Goal: Task Accomplishment & Management: Manage account settings

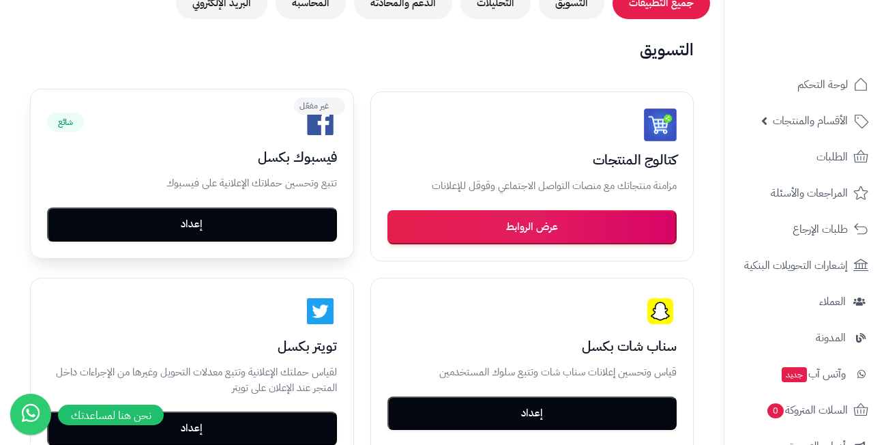
scroll to position [214, 0]
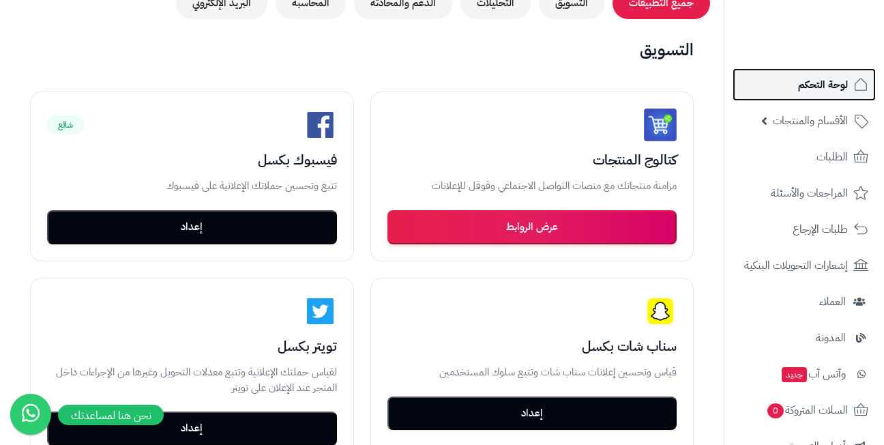
click at [806, 81] on span "لوحة التحكم" at bounding box center [823, 84] width 50 height 19
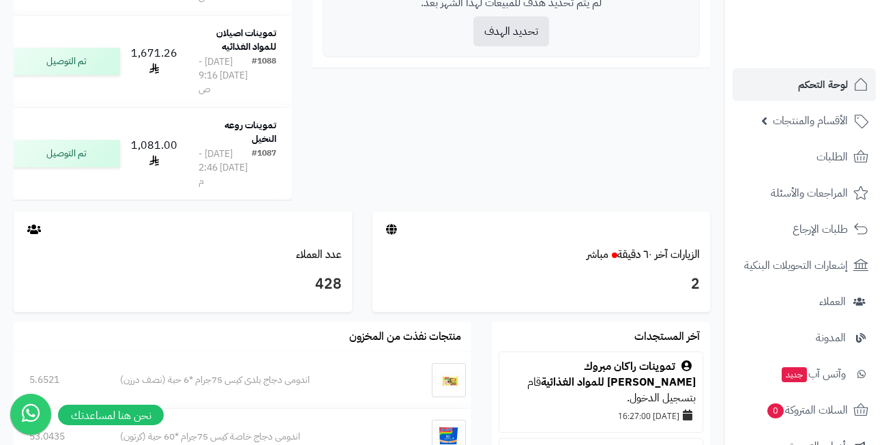
scroll to position [887, 0]
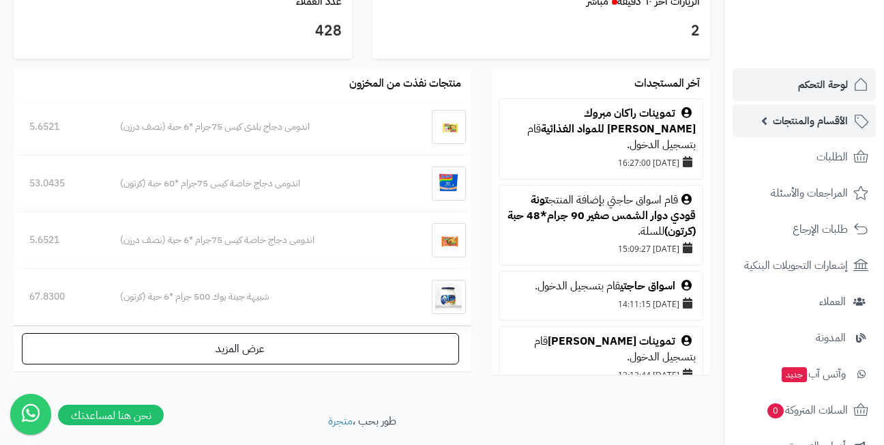
click at [801, 123] on span "الأقسام والمنتجات" at bounding box center [810, 120] width 75 height 19
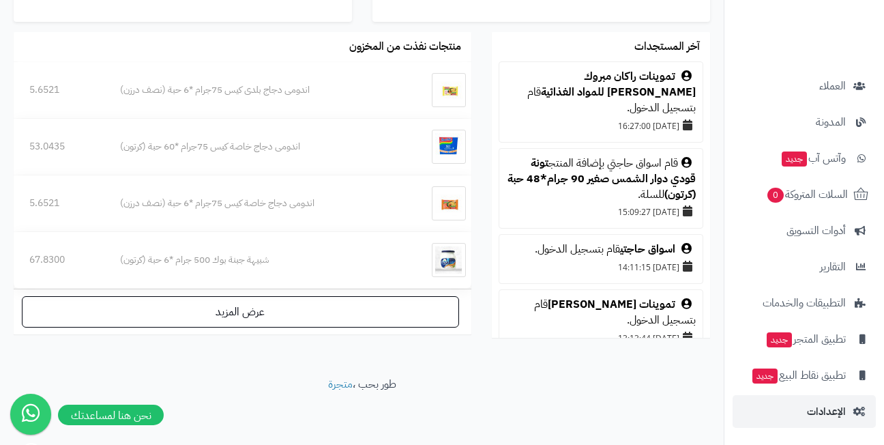
scroll to position [955, 0]
click at [822, 414] on span "الإعدادات" at bounding box center [826, 411] width 39 height 19
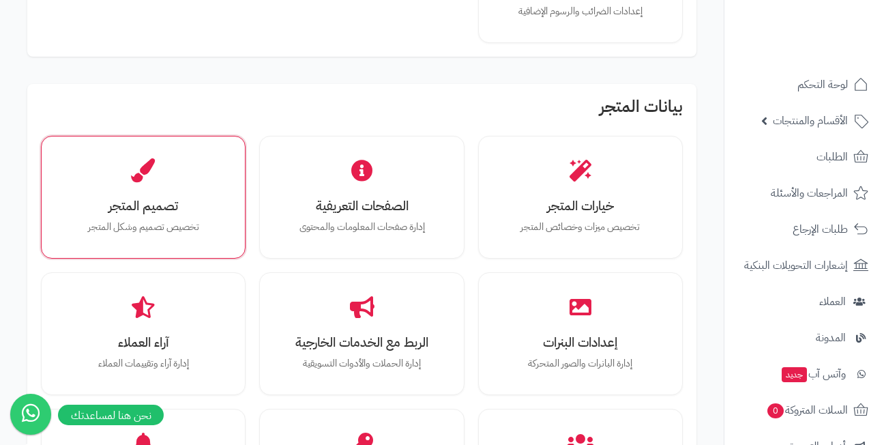
scroll to position [409, 0]
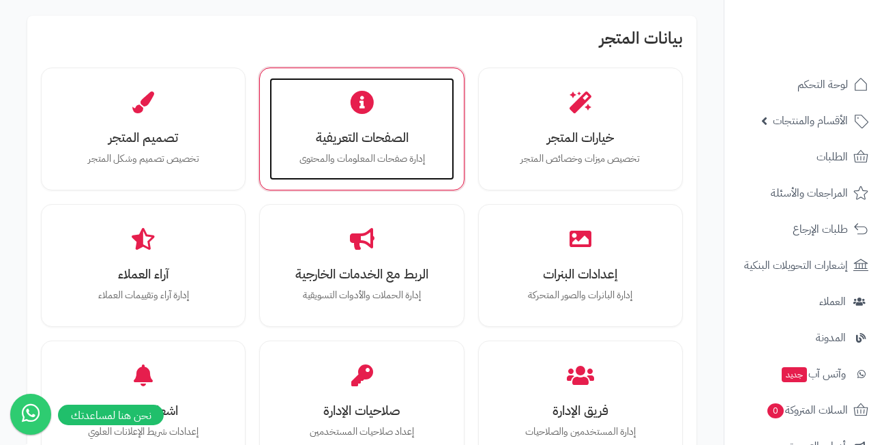
click at [340, 134] on h3 "الصفحات التعريفية" at bounding box center [361, 137] width 157 height 14
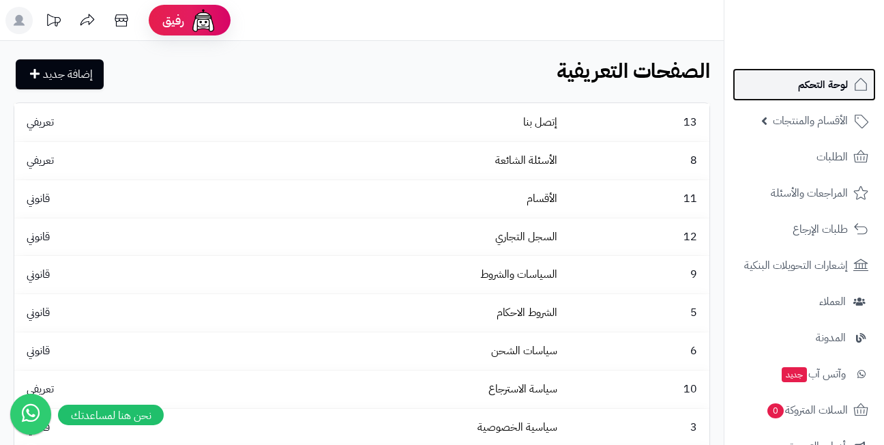
click at [783, 88] on link "لوحة التحكم" at bounding box center [804, 84] width 143 height 33
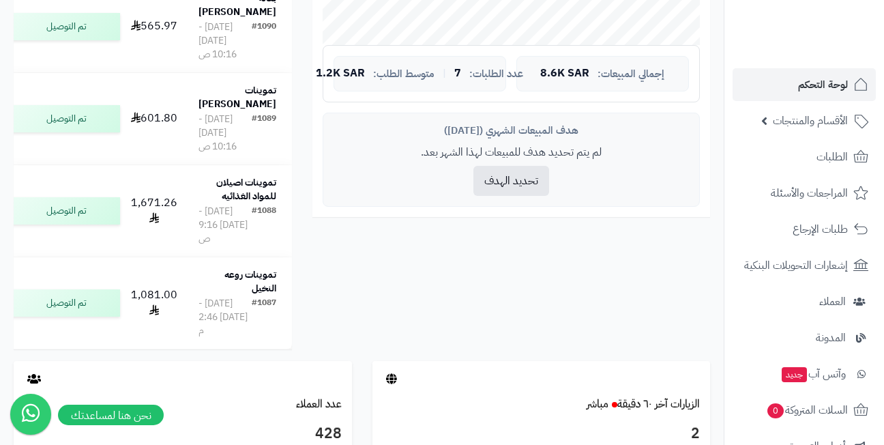
scroll to position [546, 0]
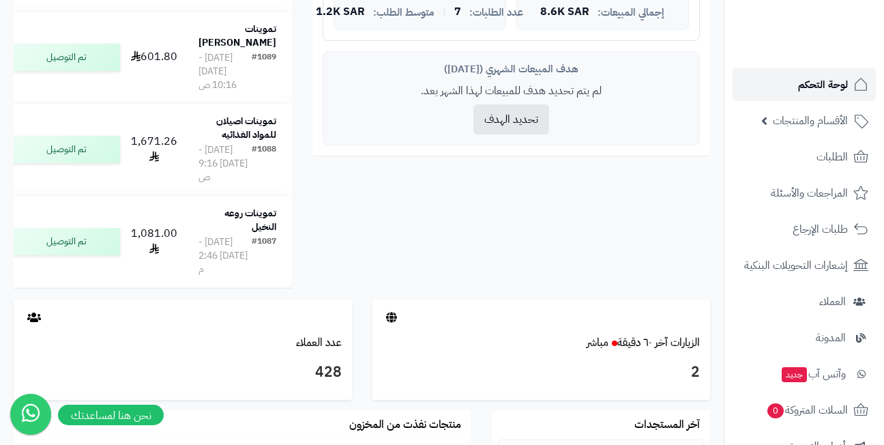
click at [790, 84] on link "لوحة التحكم" at bounding box center [804, 84] width 143 height 33
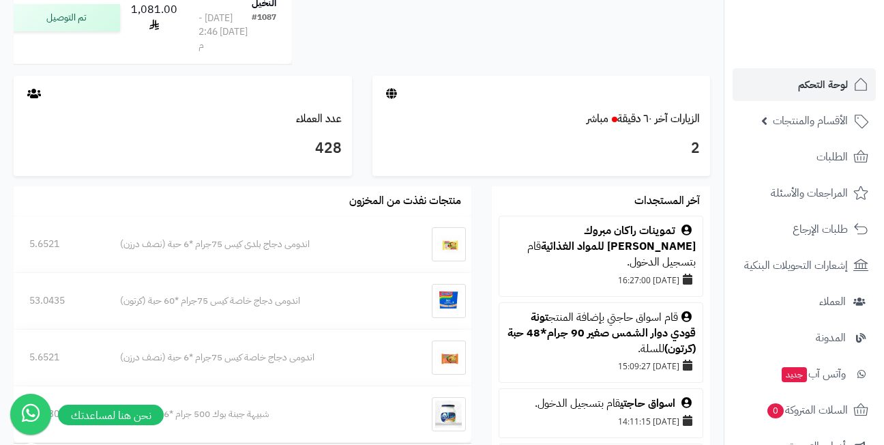
scroll to position [887, 0]
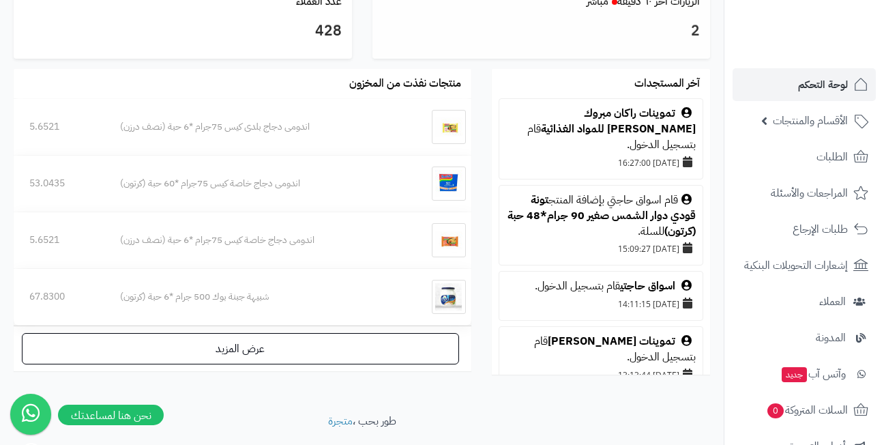
click at [596, 59] on div "2" at bounding box center [542, 34] width 338 height 49
click at [617, 10] on link "الزيارات آخر ٦٠ دقيقة مباشر" at bounding box center [643, 1] width 113 height 16
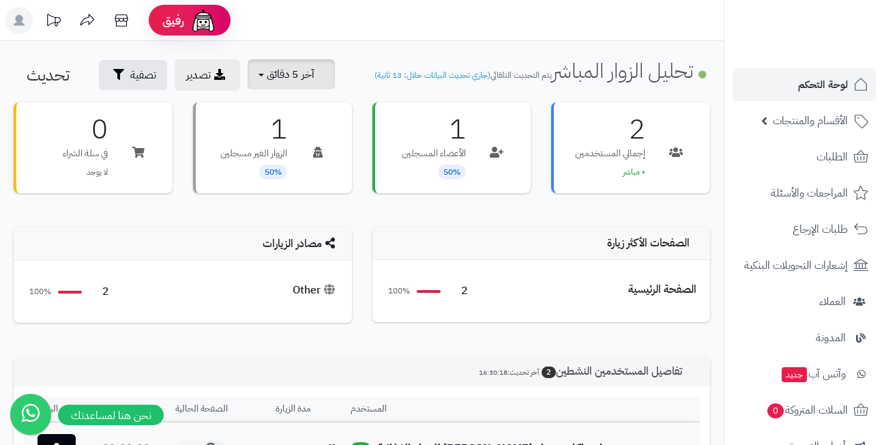
click at [277, 78] on span "آخر 5 دقائق" at bounding box center [291, 74] width 48 height 16
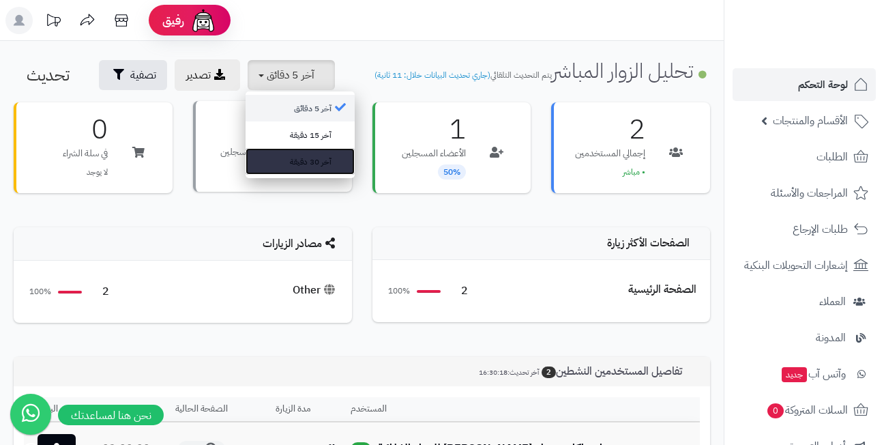
click at [282, 166] on link "آخر 30 دقيقة" at bounding box center [300, 161] width 109 height 27
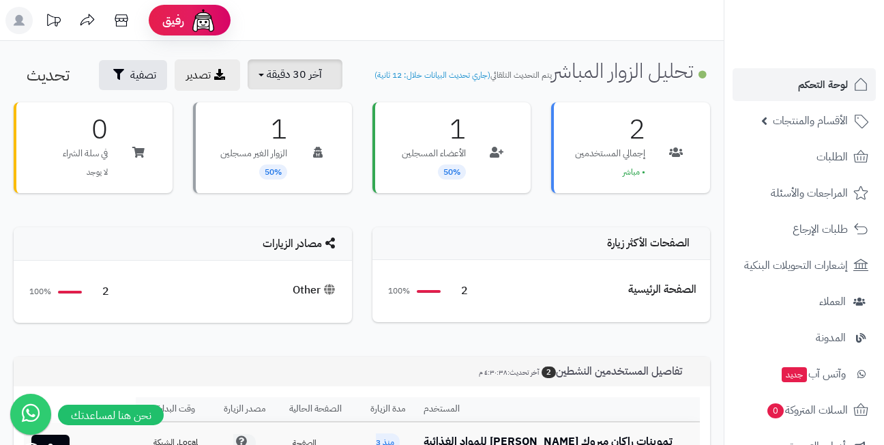
click at [291, 80] on span "آخر 30 دقيقة" at bounding box center [294, 74] width 55 height 16
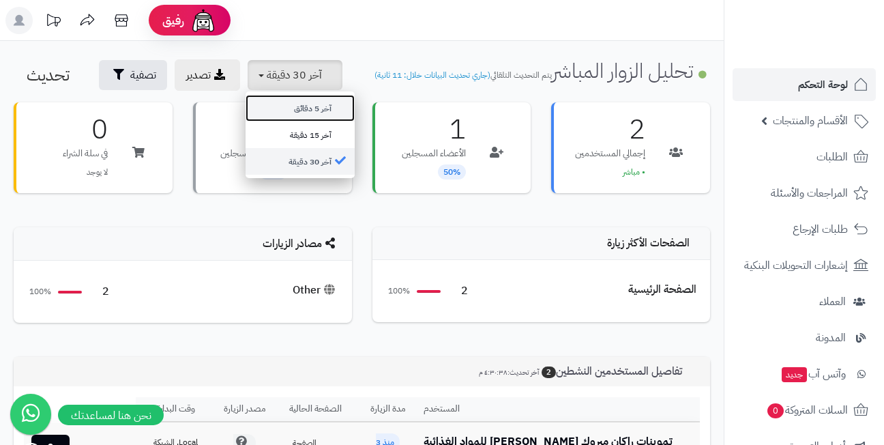
click at [291, 108] on link "آخر 5 دقائق" at bounding box center [300, 108] width 109 height 27
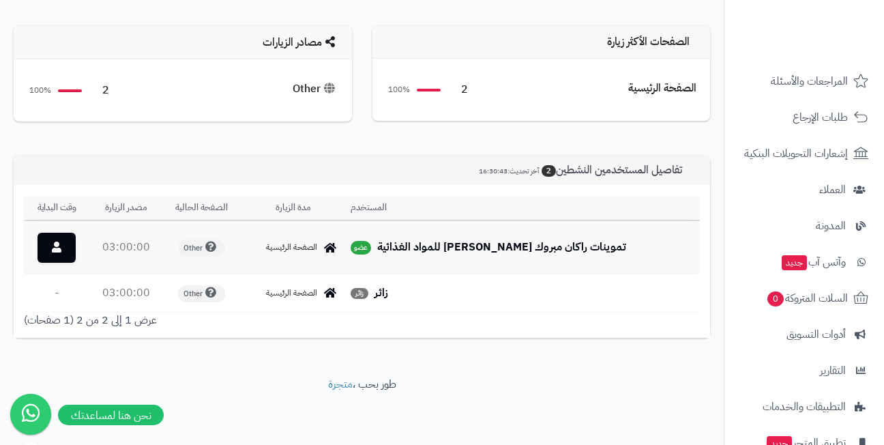
scroll to position [216, 0]
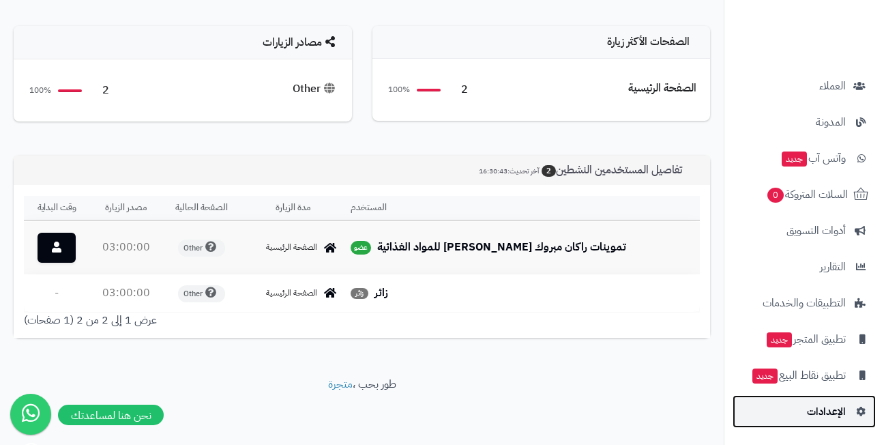
click at [809, 411] on span "الإعدادات" at bounding box center [826, 411] width 39 height 19
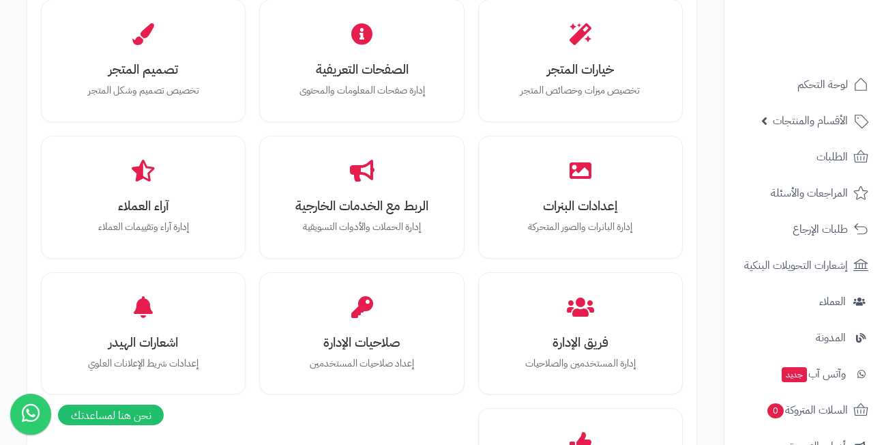
scroll to position [546, 0]
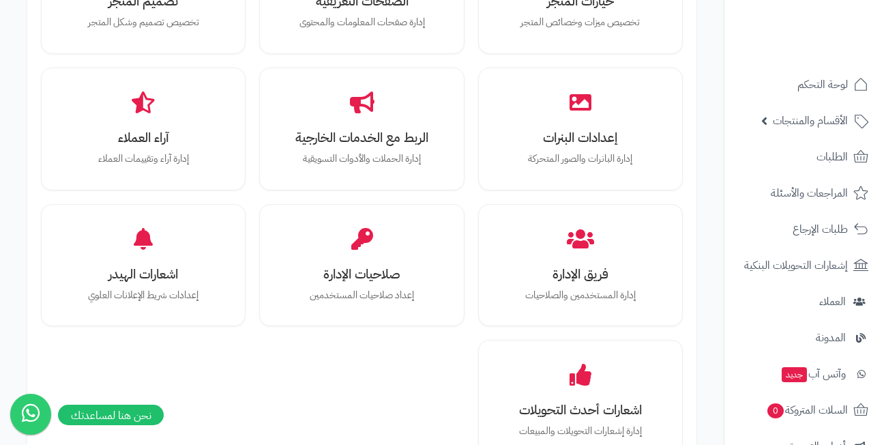
click at [250, 262] on div "خيارات المتجر تخصيص ميزات وخصائص المتجر الصفحات التعريفية إدارة صفحات المعلومات…" at bounding box center [362, 197] width 642 height 532
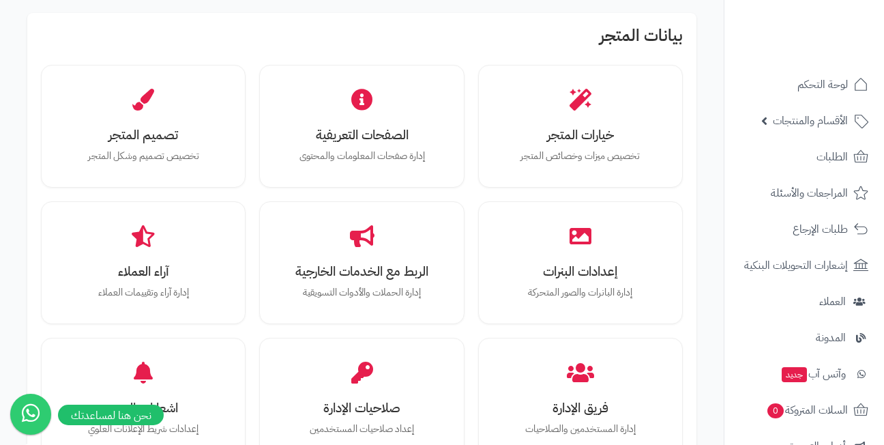
scroll to position [409, 0]
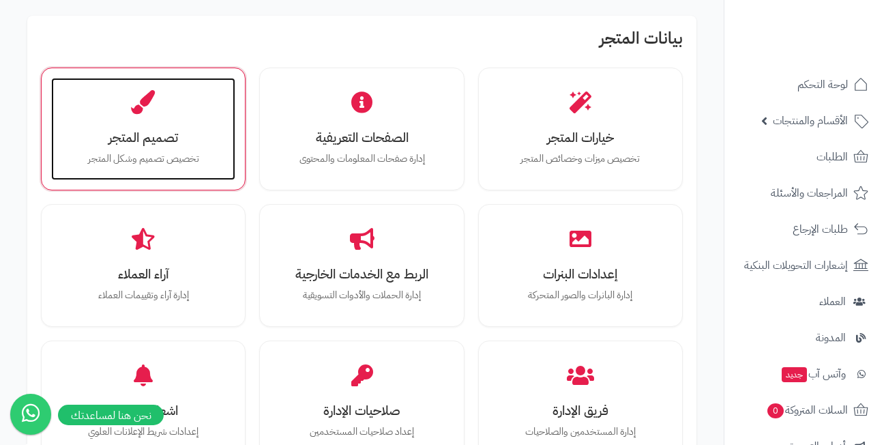
click at [162, 143] on h3 "تصميم المتجر" at bounding box center [143, 137] width 157 height 14
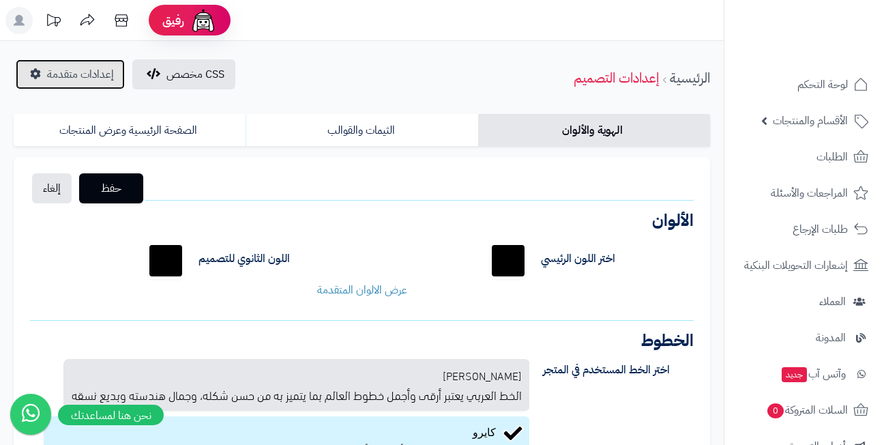
click at [76, 78] on span "إعدادات متقدمة" at bounding box center [80, 74] width 67 height 16
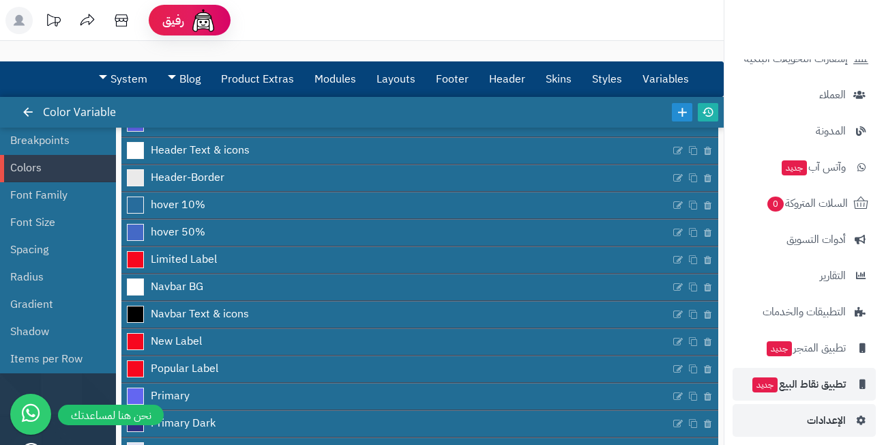
scroll to position [216, 0]
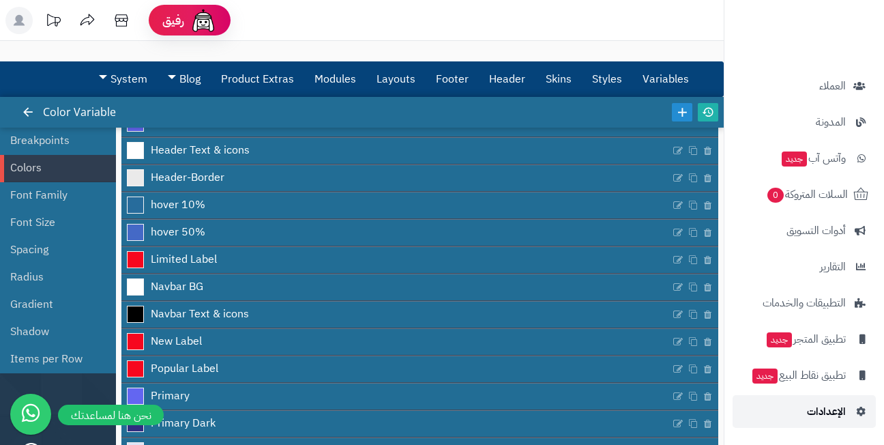
click at [803, 413] on link "الإعدادات" at bounding box center [804, 411] width 143 height 33
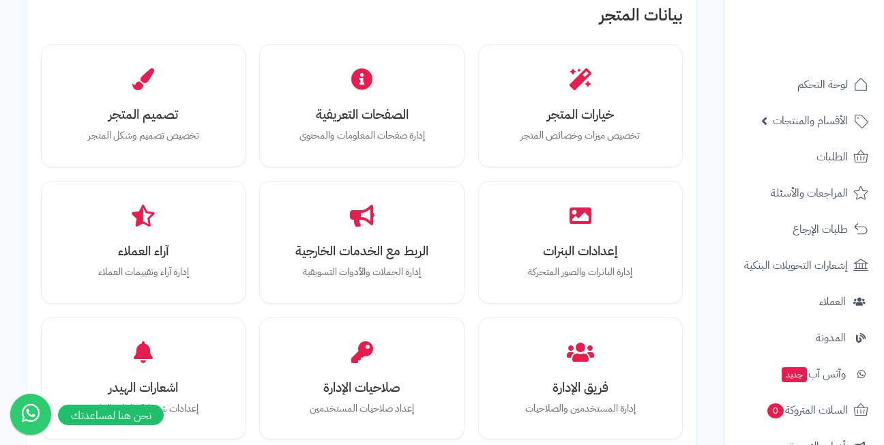
scroll to position [409, 0]
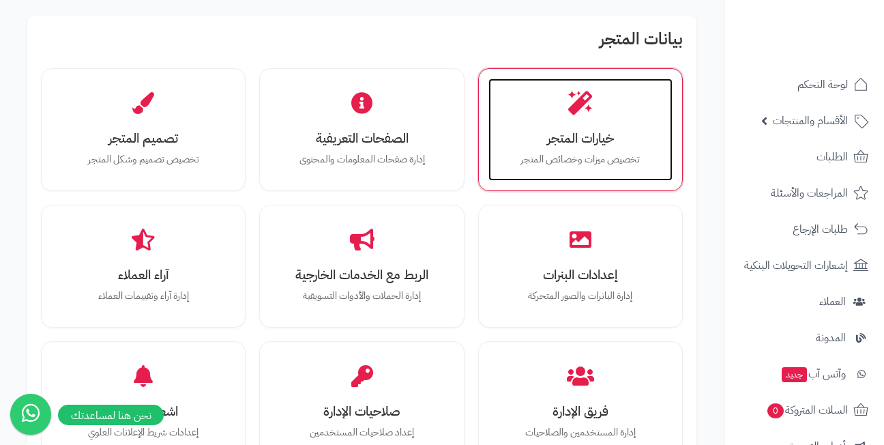
click at [585, 109] on icon at bounding box center [580, 103] width 24 height 24
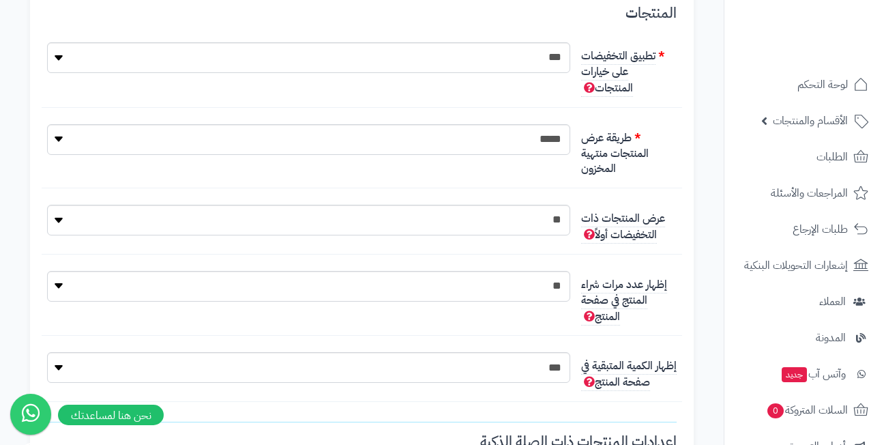
scroll to position [341, 0]
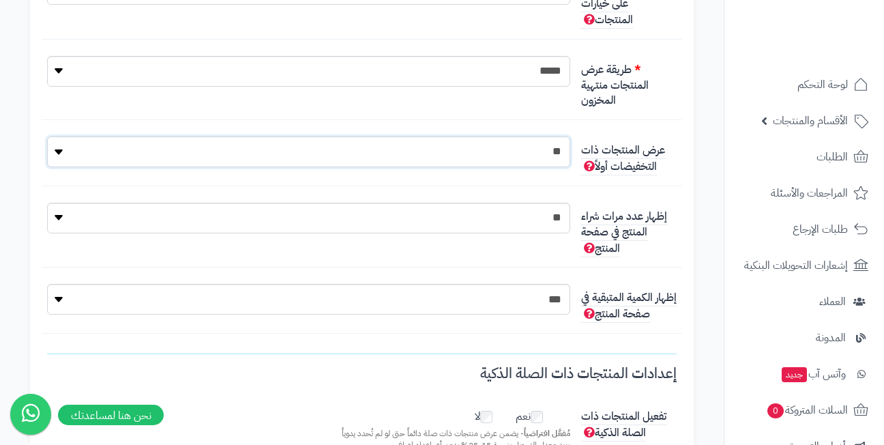
click at [524, 155] on select "** ***" at bounding box center [308, 151] width 523 height 31
select select "*"
click at [47, 136] on select "** ***" at bounding box center [308, 151] width 523 height 31
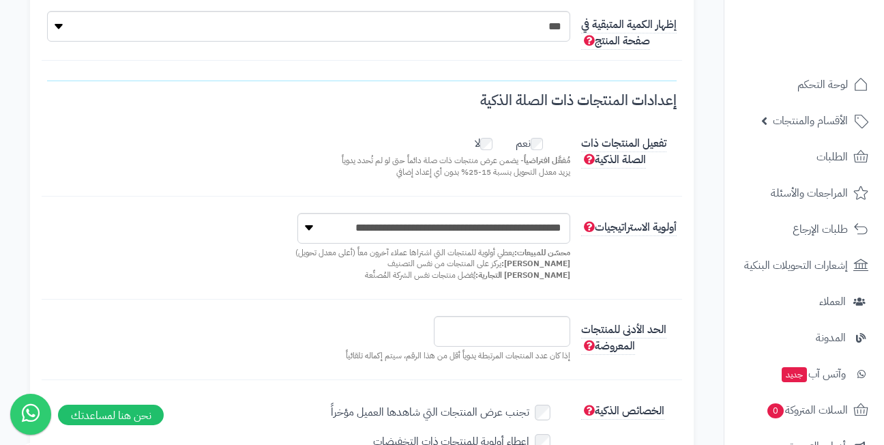
scroll to position [682, 0]
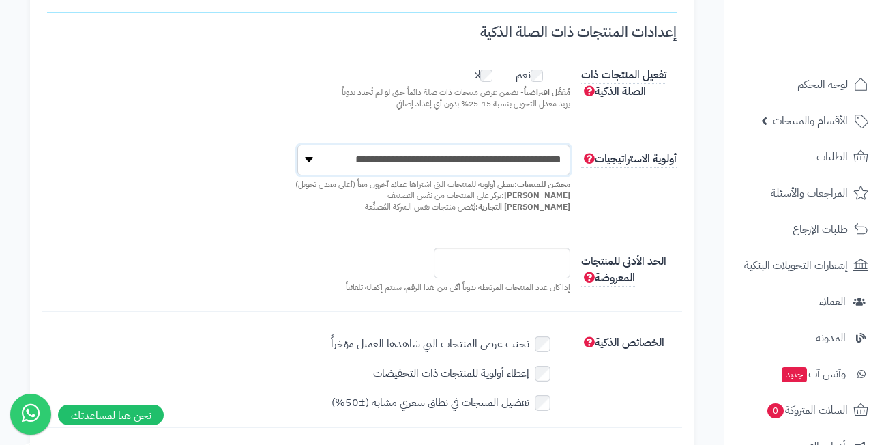
click at [324, 159] on select "**********" at bounding box center [433, 160] width 273 height 31
click at [231, 187] on p "محسّن للمبيعات: يعطي أولوية للمنتجات التي اشتراها عملاء آخرون معاً (أعلى معدل ت…" at bounding box center [308, 196] width 523 height 34
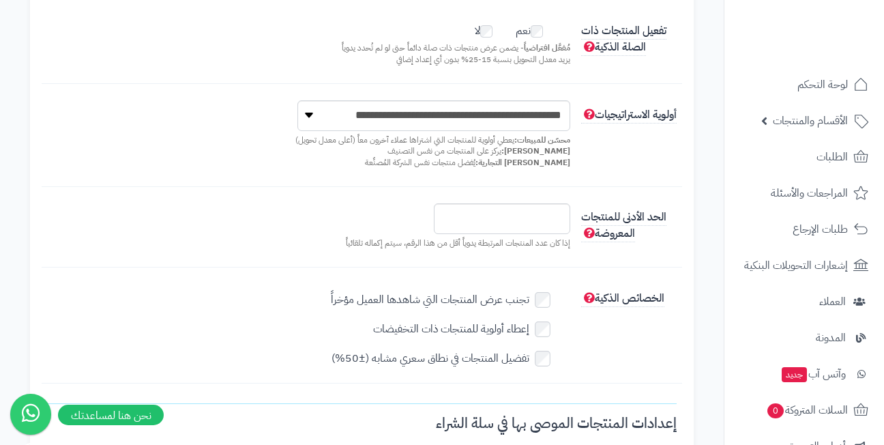
scroll to position [751, 0]
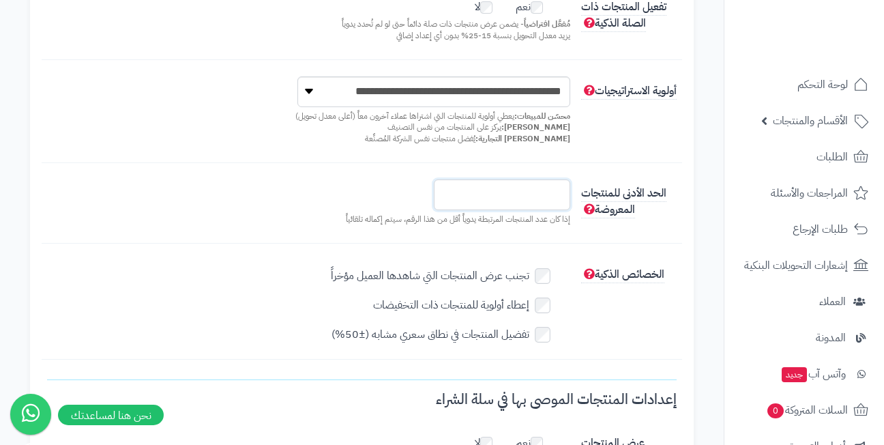
click at [544, 197] on input "*" at bounding box center [502, 194] width 136 height 31
drag, startPoint x: 545, startPoint y: 197, endPoint x: 573, endPoint y: 195, distance: 28.0
click at [573, 195] on div "* إذا كان عدد المنتجات المرتبطة يدوياً أقل من هذا الرقم، سيتم إكماله تلقائياً" at bounding box center [309, 205] width 534 height 53
type input "**"
click at [285, 210] on div "** إذا كان عدد المنتجات المرتبطة يدوياً أقل من هذا الرقم، سيتم إكماله تلقائياً" at bounding box center [309, 205] width 534 height 53
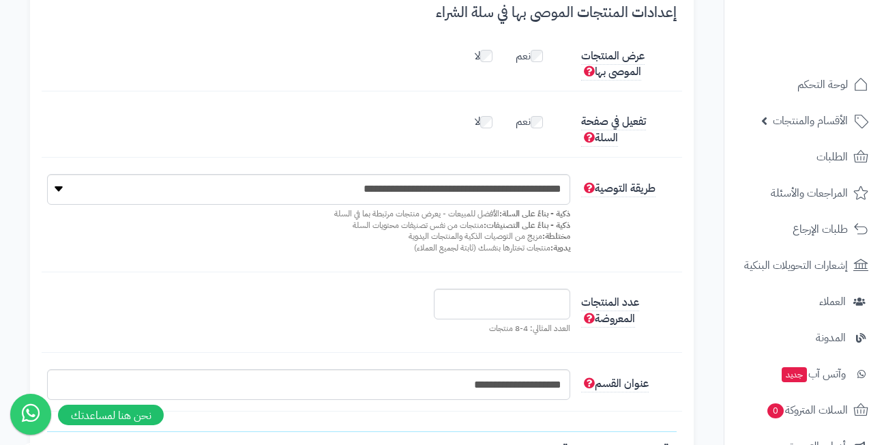
scroll to position [1160, 0]
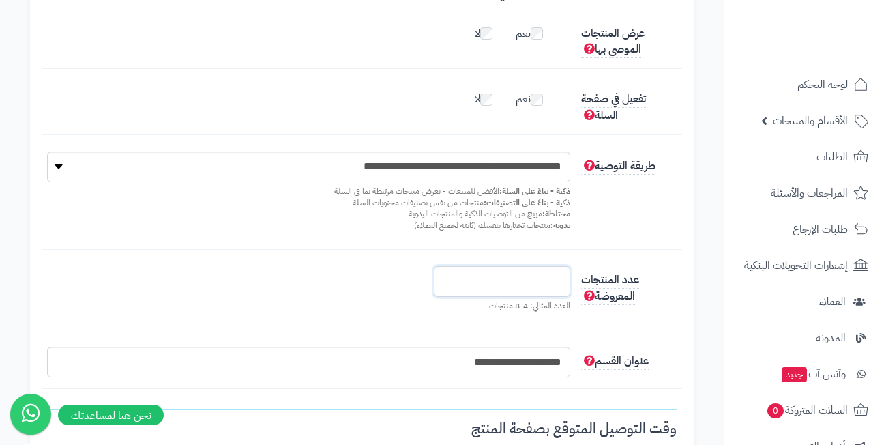
drag, startPoint x: 554, startPoint y: 270, endPoint x: 572, endPoint y: 270, distance: 18.4
click at [572, 270] on div "* العدد المثالي: 4-8 منتجات" at bounding box center [309, 292] width 534 height 53
type input "*"
click at [383, 271] on div "* العدد المثالي: 4-8 منتجات" at bounding box center [309, 292] width 534 height 53
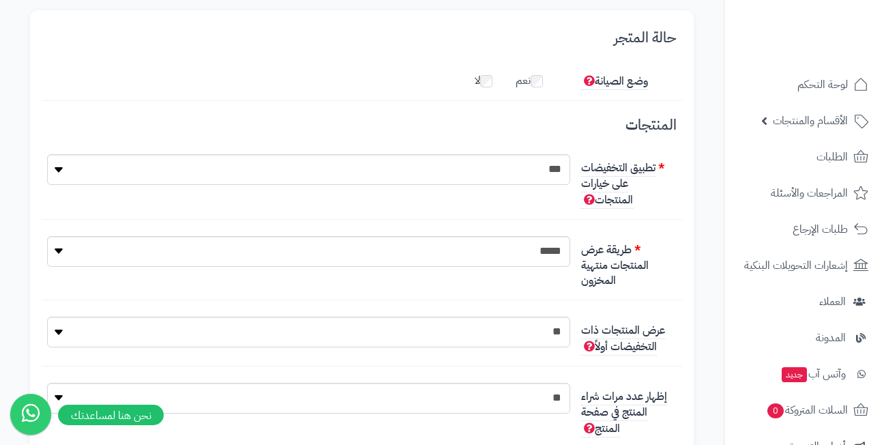
scroll to position [136, 0]
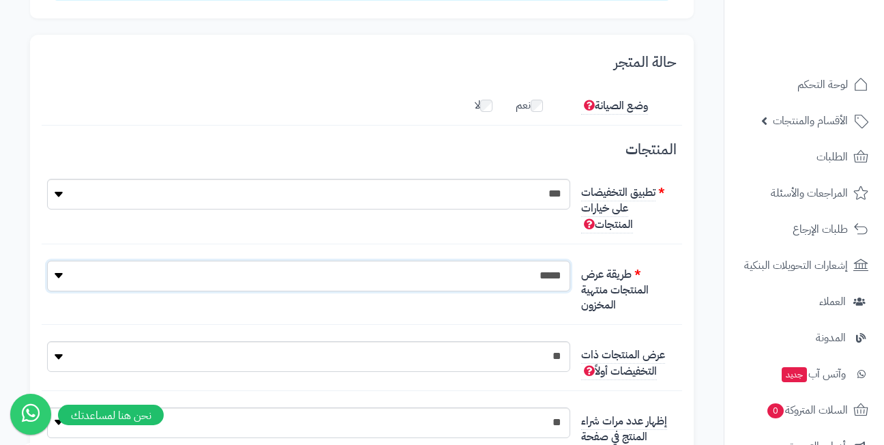
click at [431, 277] on select "**********" at bounding box center [308, 276] width 523 height 31
select select "**********"
click at [47, 261] on select "**********" at bounding box center [308, 276] width 523 height 31
click at [564, 306] on div "**********" at bounding box center [362, 293] width 641 height 65
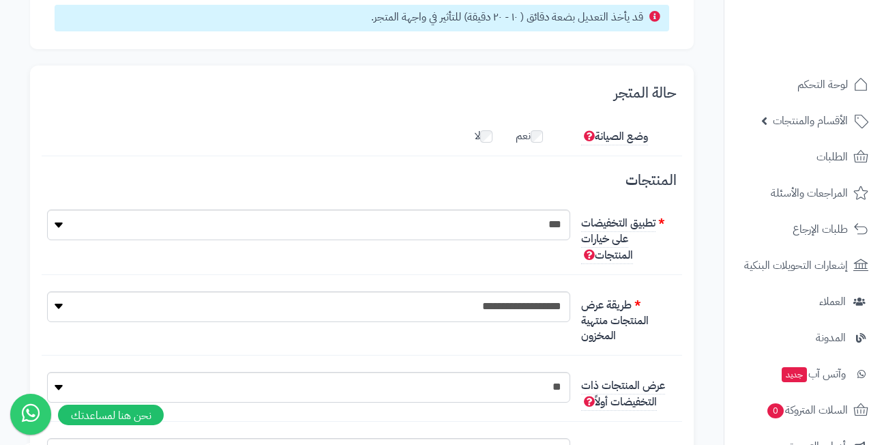
scroll to position [0, 0]
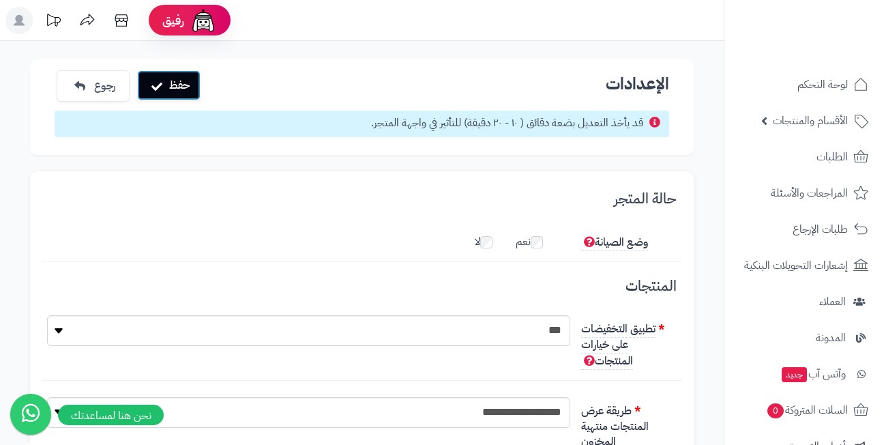
click at [160, 84] on icon "submit" at bounding box center [156, 86] width 11 height 11
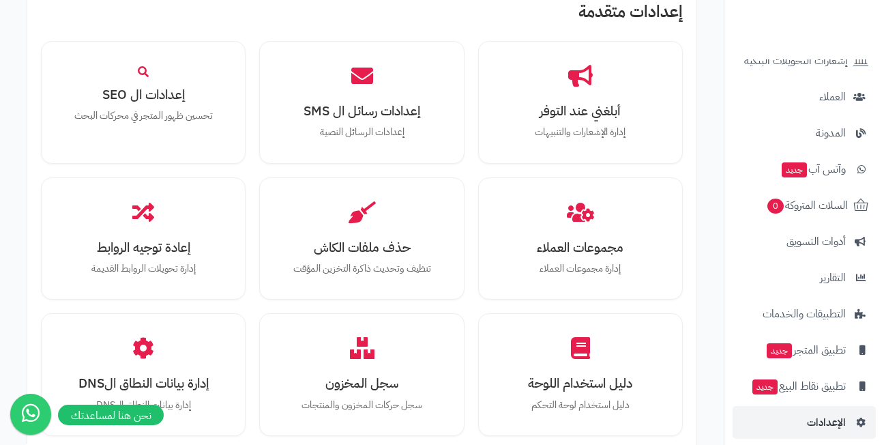
scroll to position [1501, 0]
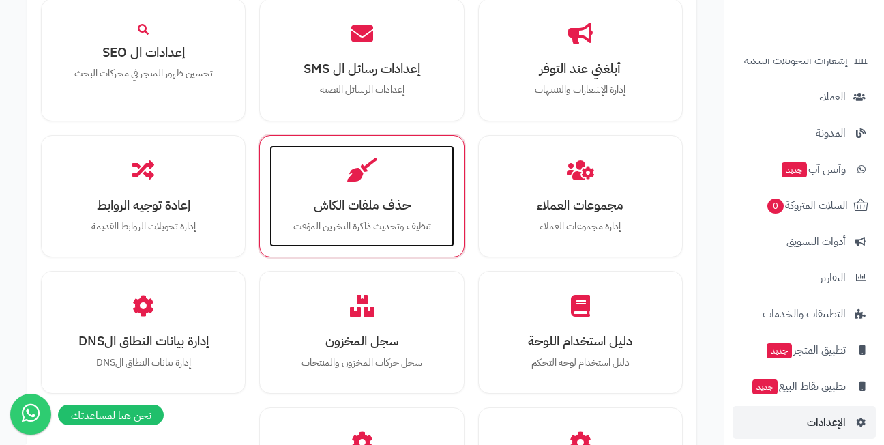
click at [386, 204] on h3 "حذف ملفات الكاش" at bounding box center [361, 205] width 157 height 14
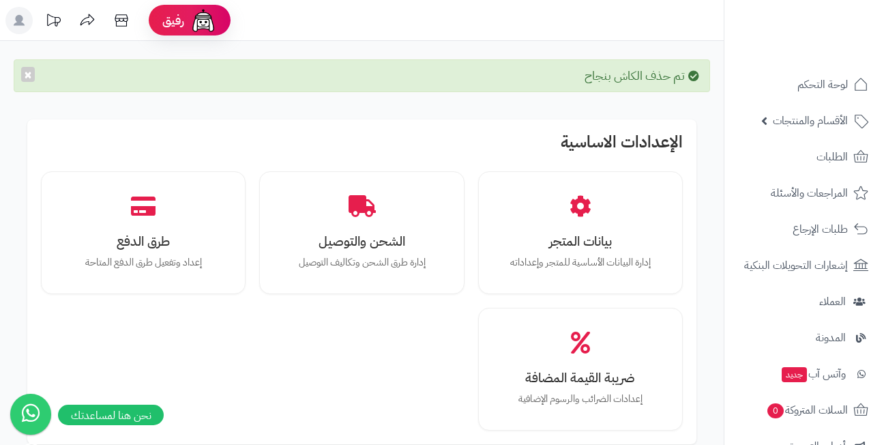
click at [122, 24] on icon at bounding box center [121, 20] width 27 height 27
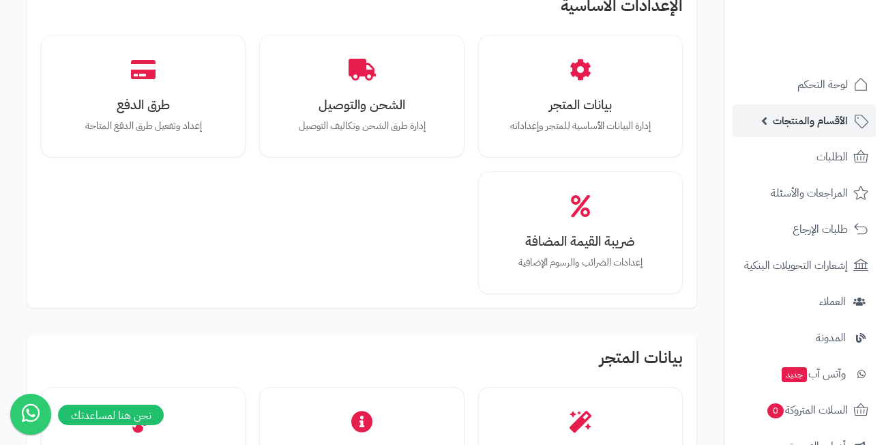
click at [807, 126] on span "الأقسام والمنتجات" at bounding box center [810, 120] width 75 height 19
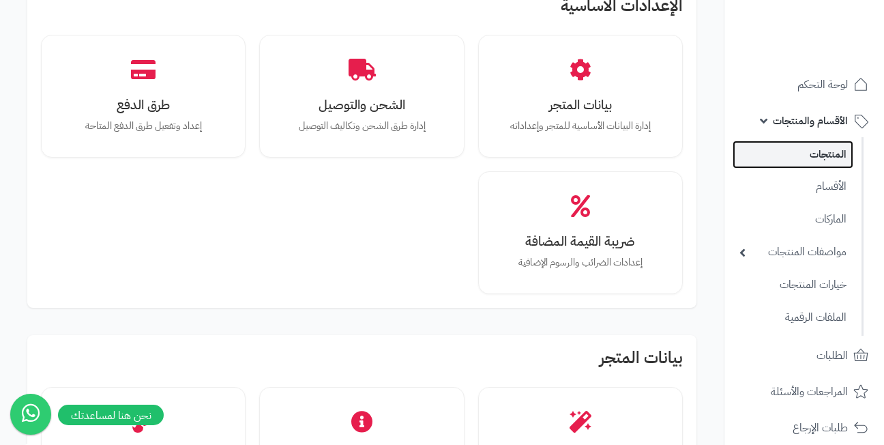
click at [815, 159] on link "المنتجات" at bounding box center [793, 155] width 121 height 28
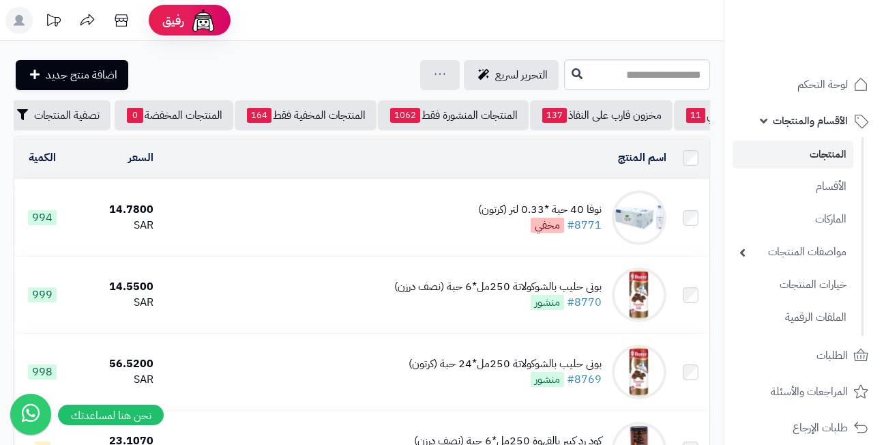
scroll to position [0, -196]
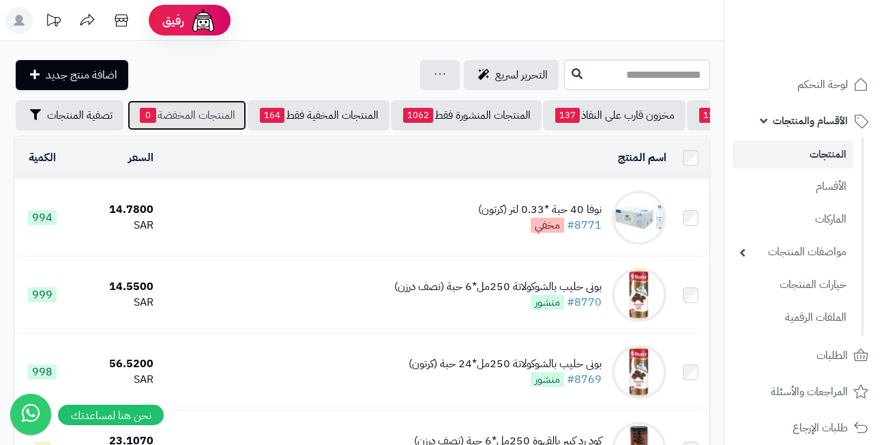
click at [164, 110] on link "المنتجات المخفضة 0" at bounding box center [187, 115] width 119 height 30
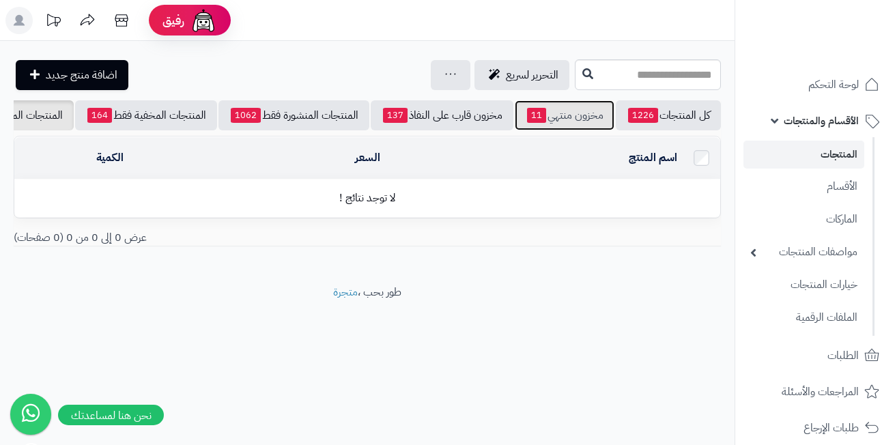
click at [583, 117] on link "مخزون منتهي 11" at bounding box center [564, 115] width 100 height 30
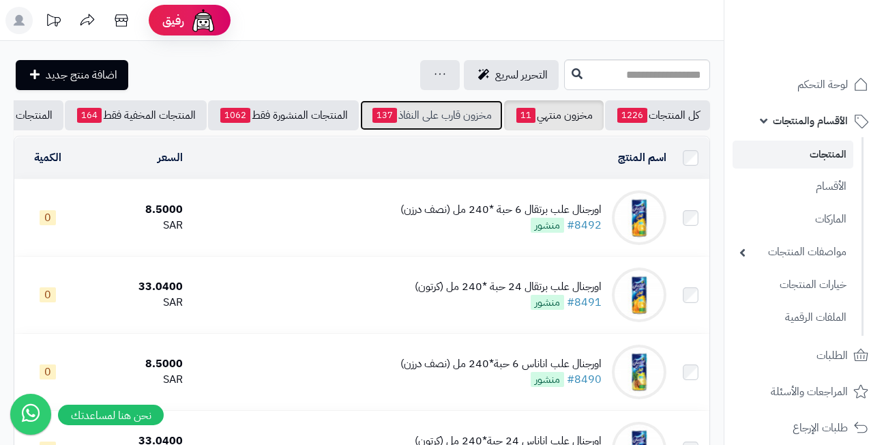
click at [430, 118] on link "مخزون قارب على النفاذ 137" at bounding box center [431, 115] width 143 height 30
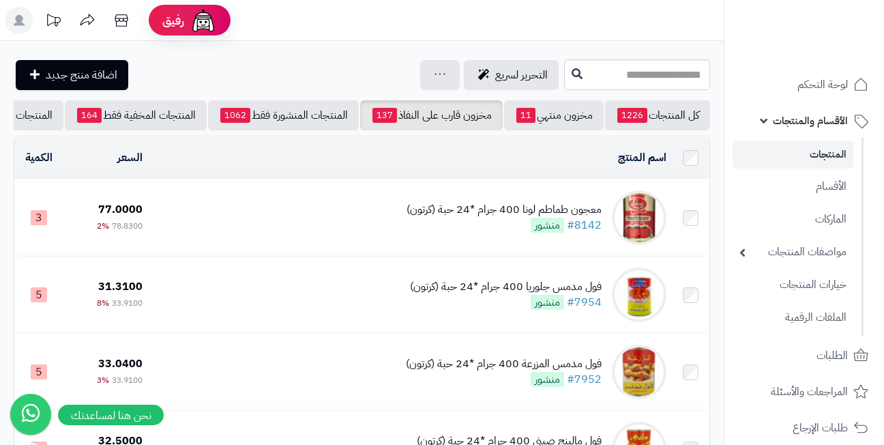
click at [434, 212] on div "معجون طماطم لونا 400 جرام *24 حبة (كرتون)" at bounding box center [504, 210] width 195 height 16
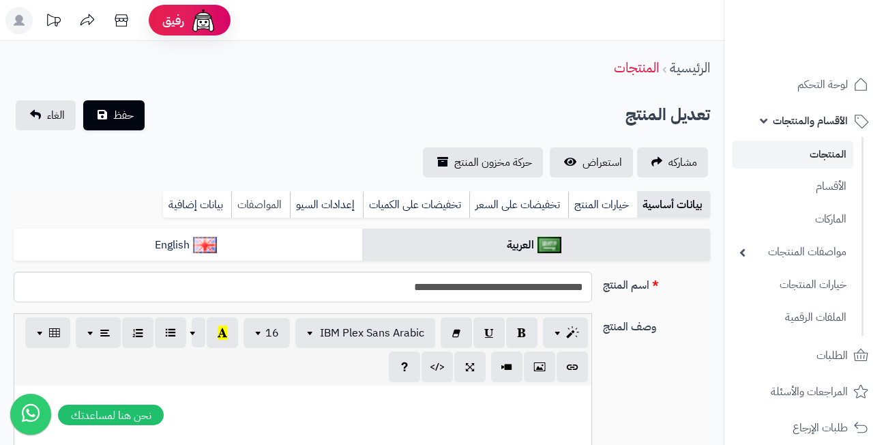
scroll to position [450, 0]
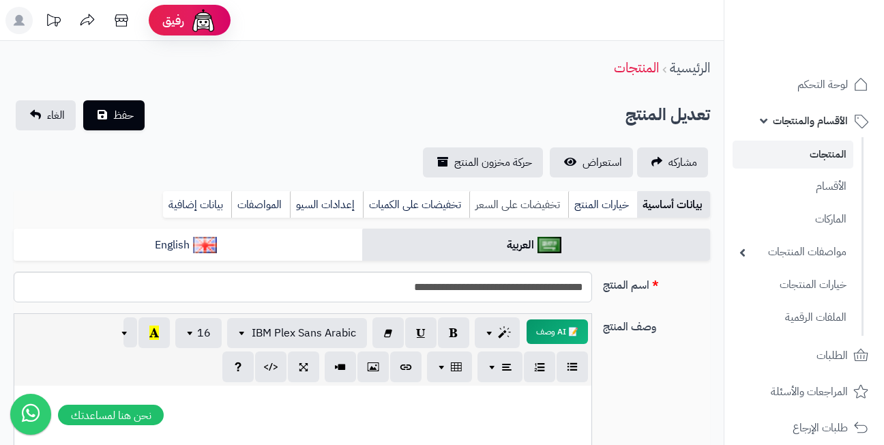
click at [498, 205] on link "تخفيضات على السعر" at bounding box center [518, 204] width 99 height 27
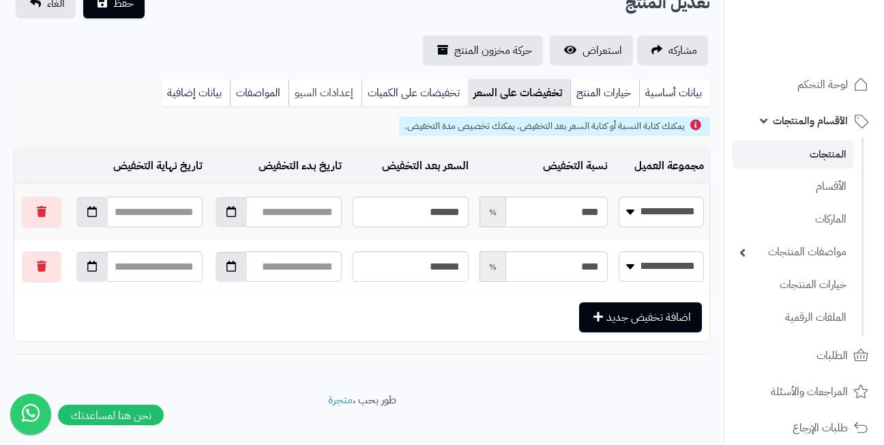
scroll to position [128, 0]
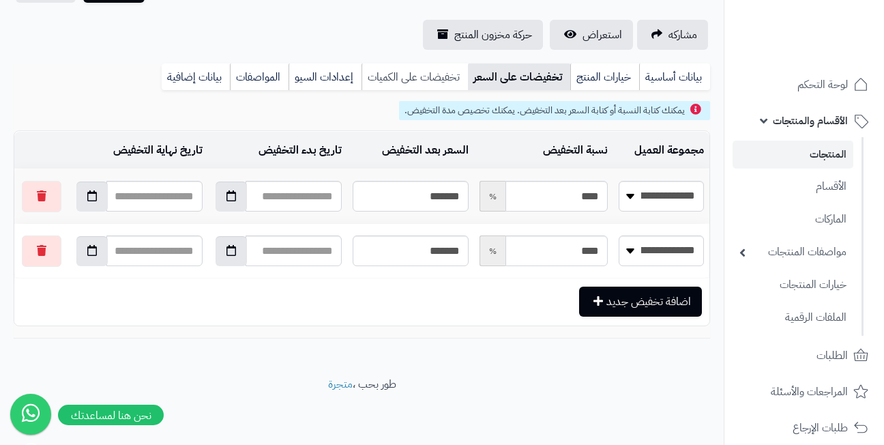
click at [409, 75] on link "تخفيضات على الكميات" at bounding box center [415, 76] width 106 height 27
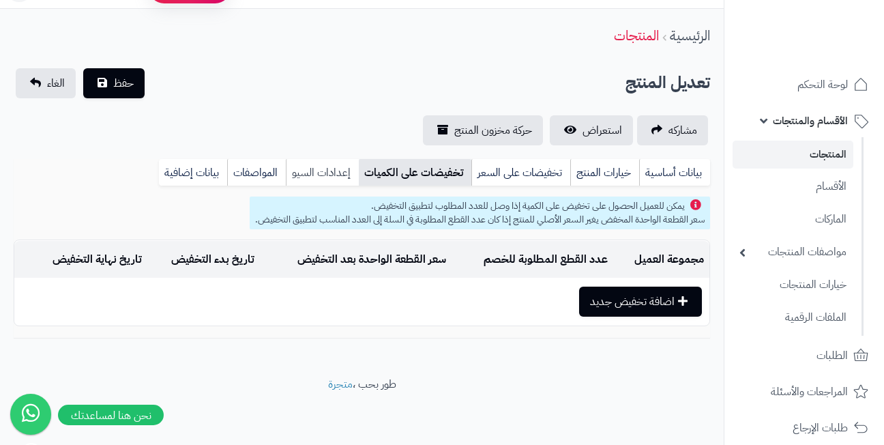
click at [330, 171] on link "إعدادات السيو" at bounding box center [322, 172] width 73 height 27
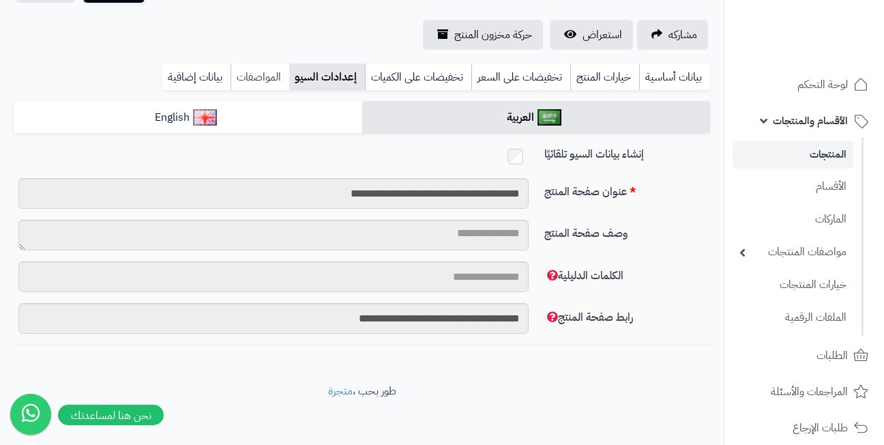
click at [257, 81] on link "المواصفات" at bounding box center [260, 76] width 59 height 27
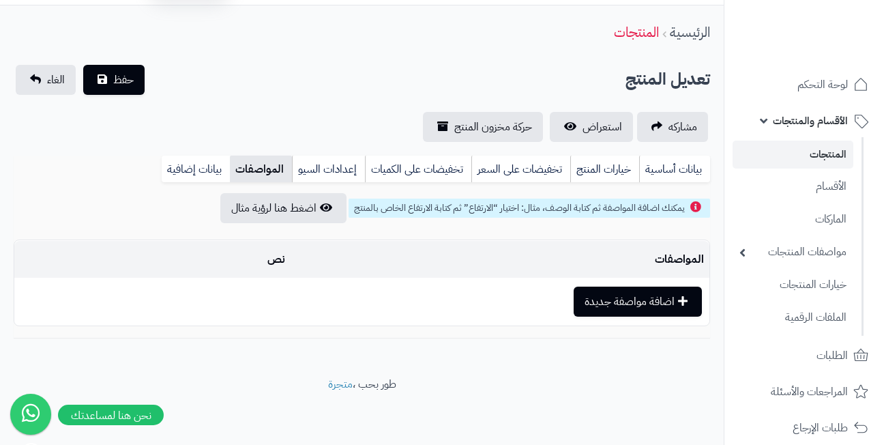
click at [196, 169] on link "بيانات إضافية" at bounding box center [196, 169] width 68 height 27
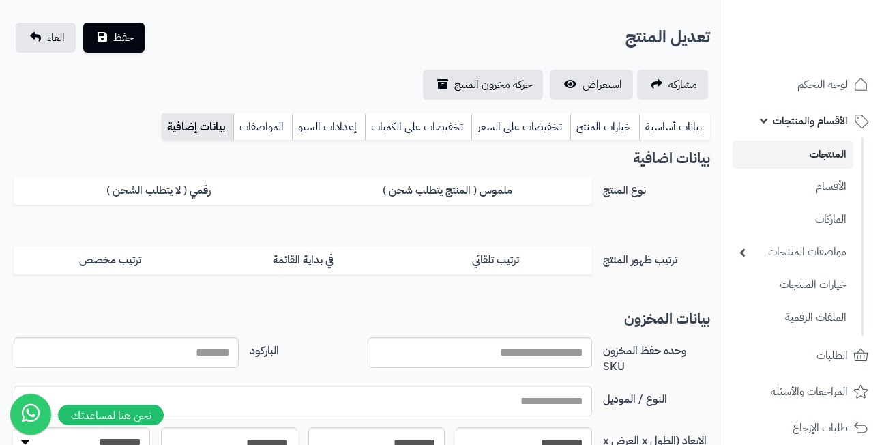
scroll to position [0, 0]
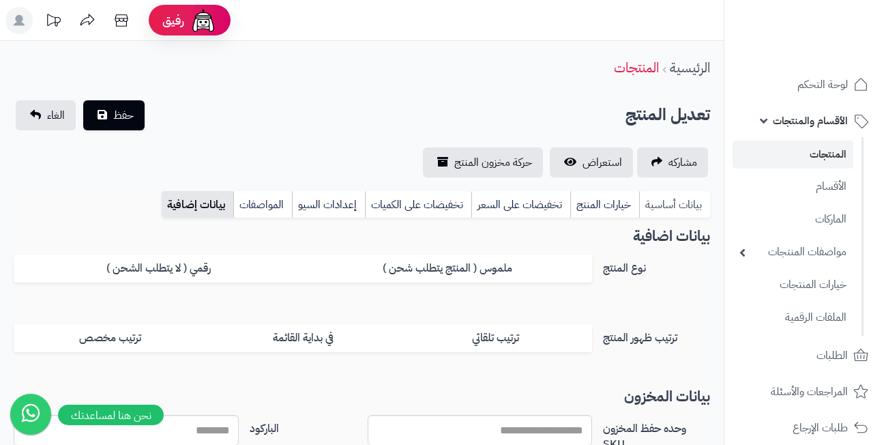
click at [682, 204] on link "بيانات أساسية" at bounding box center [674, 204] width 71 height 27
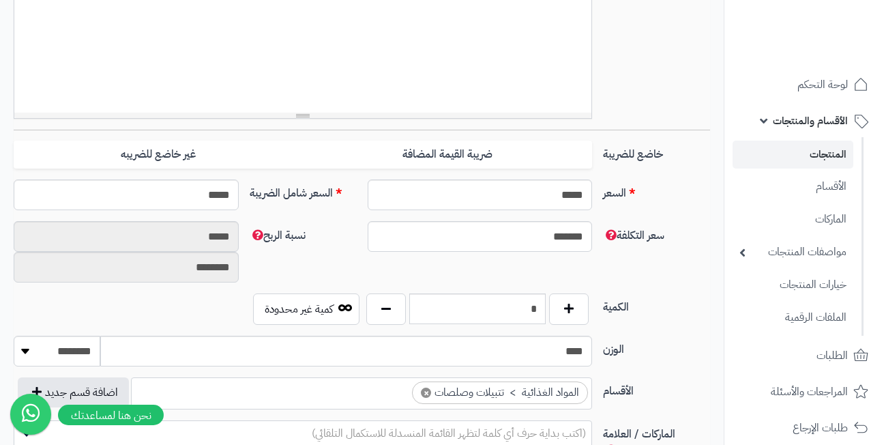
scroll to position [546, 0]
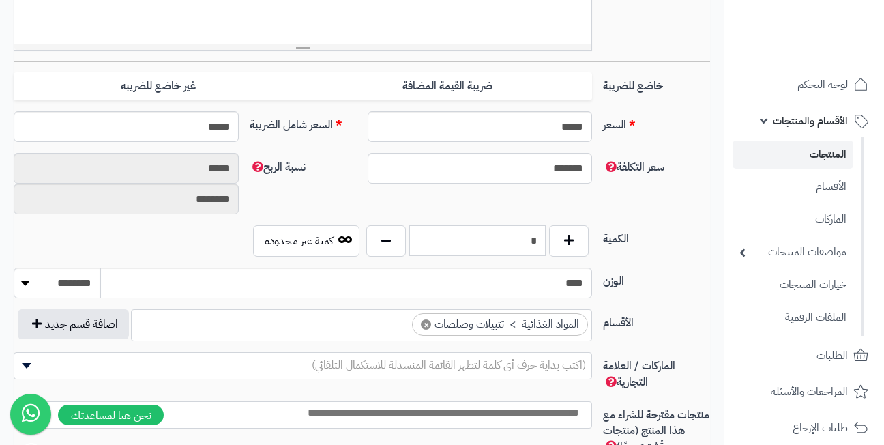
drag, startPoint x: 521, startPoint y: 237, endPoint x: 549, endPoint y: 237, distance: 28.0
click at [549, 237] on div "*" at bounding box center [477, 240] width 229 height 31
click at [656, 205] on div "سعر التكلفة ******* نسبة الربح ***** ********" at bounding box center [362, 189] width 708 height 72
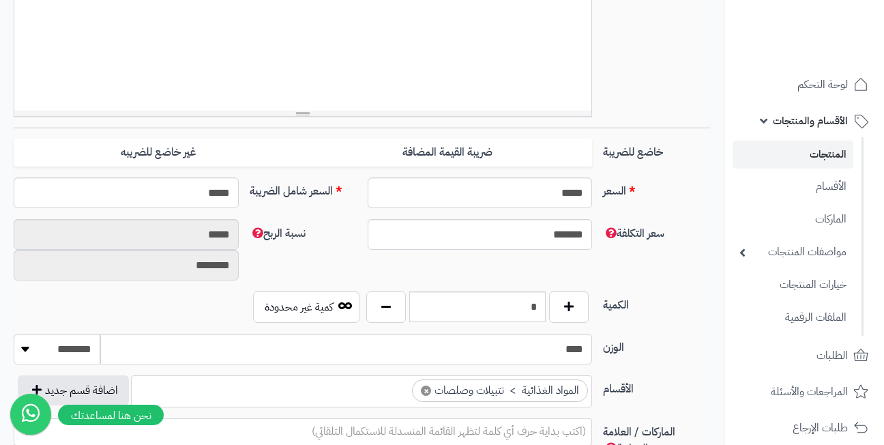
scroll to position [246, 0]
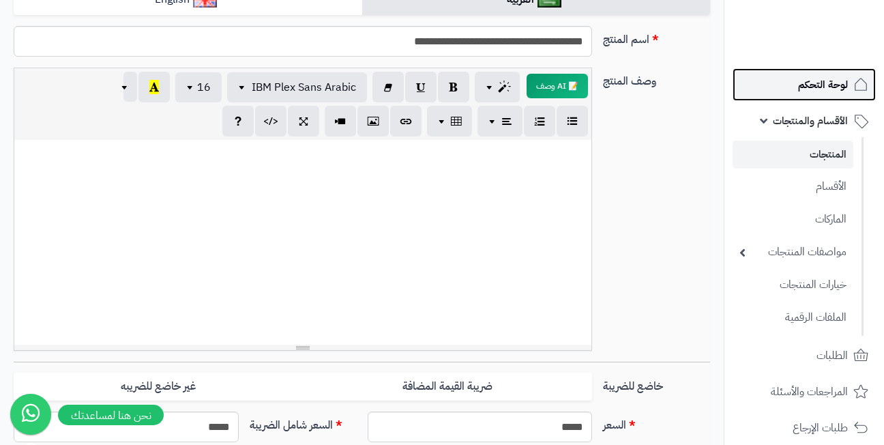
click at [813, 87] on span "لوحة التحكم" at bounding box center [823, 84] width 50 height 19
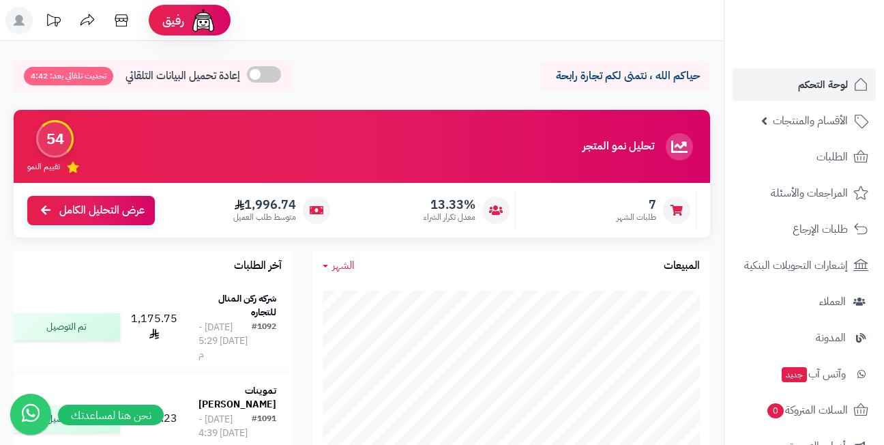
click at [480, 80] on div "حياكم الله ، نتمنى لكم تجارة رابحة إعادة تحميل البيانات التلقائي تحديث تلقائي ب…" at bounding box center [362, 79] width 697 height 40
